Goal: Go to known website: Access a specific website the user already knows

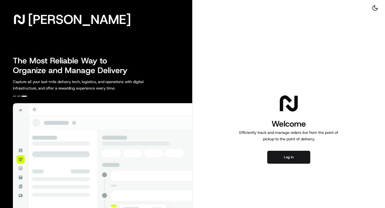
click at [293, 164] on div "Welcome Efficiently track and manage orders live from the point of pickup to th…" at bounding box center [288, 128] width 192 height 256
click at [291, 158] on button "Log in" at bounding box center [288, 157] width 43 height 13
